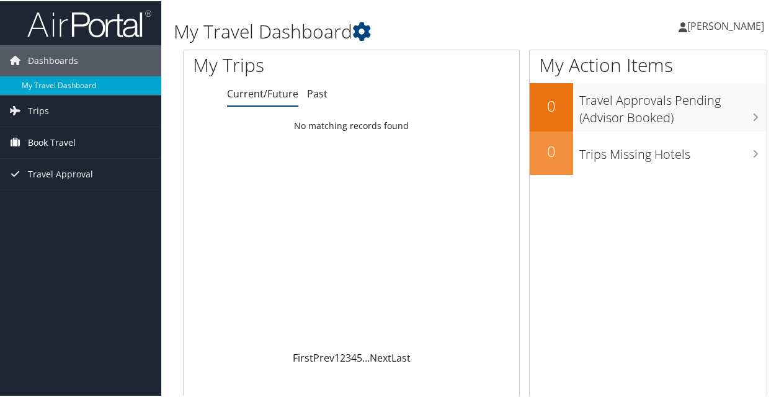
click at [70, 141] on span "Book Travel" at bounding box center [52, 141] width 48 height 31
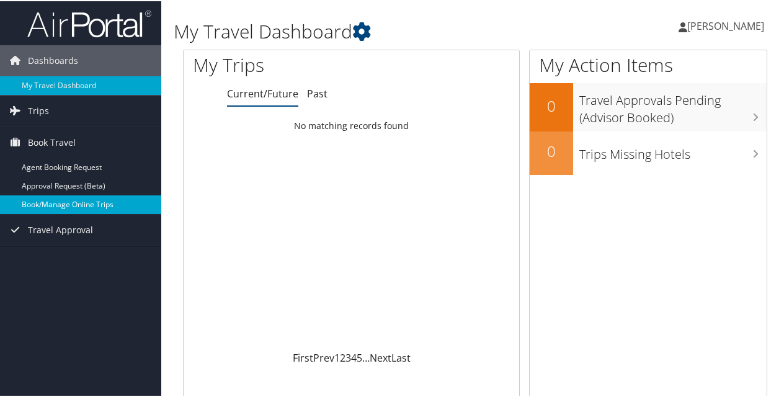
click at [60, 202] on link "Book/Manage Online Trips" at bounding box center [80, 203] width 161 height 19
click at [50, 202] on link "Book/Manage Online Trips" at bounding box center [80, 203] width 161 height 19
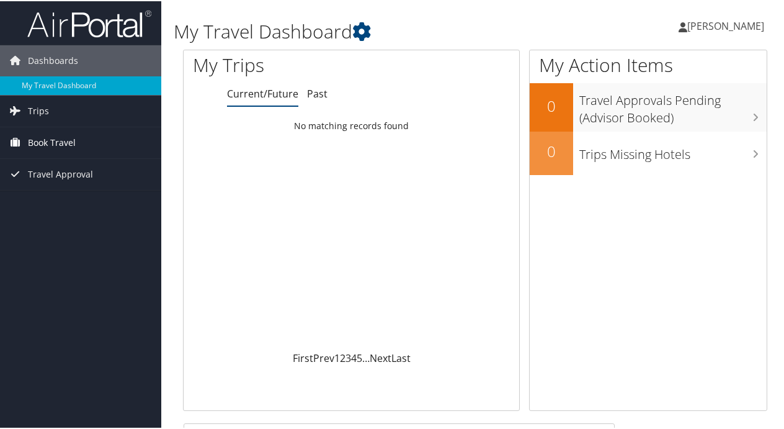
click at [72, 142] on span "Book Travel" at bounding box center [52, 141] width 48 height 31
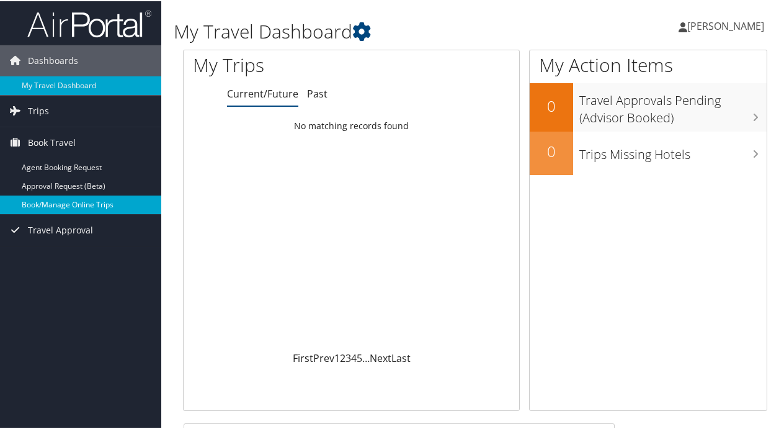
click at [74, 203] on link "Book/Manage Online Trips" at bounding box center [80, 203] width 161 height 19
